Goal: Navigation & Orientation: Go to known website

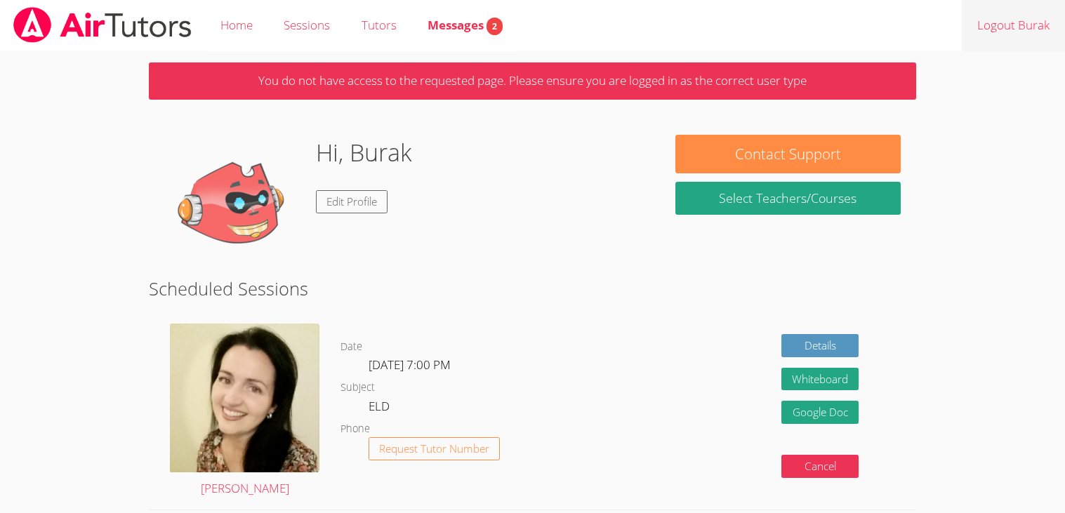
click at [1022, 41] on link "Logout Burak" at bounding box center [1012, 25] width 103 height 51
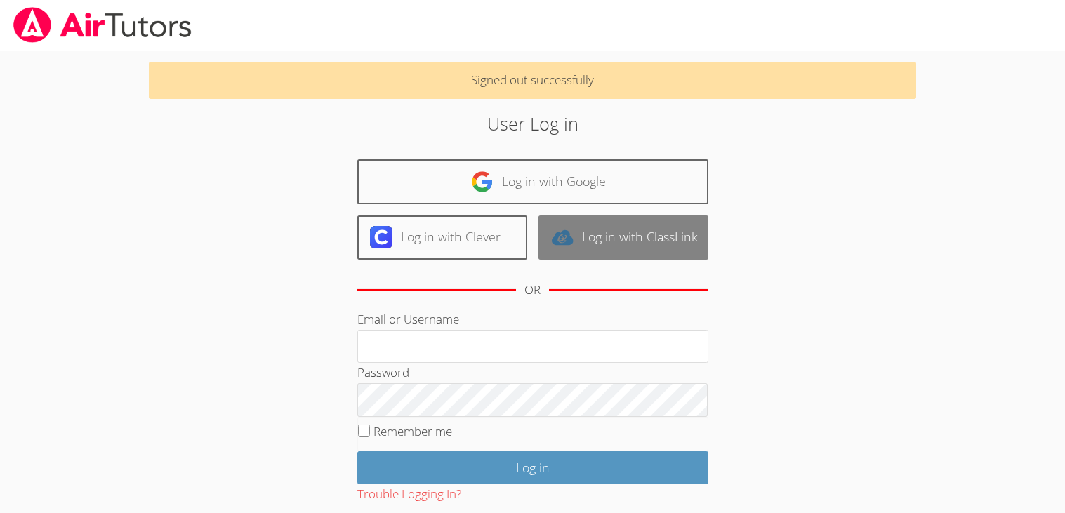
type input "berdem@bhusd.com"
click at [650, 215] on link "Log in with ClassLink" at bounding box center [623, 237] width 170 height 44
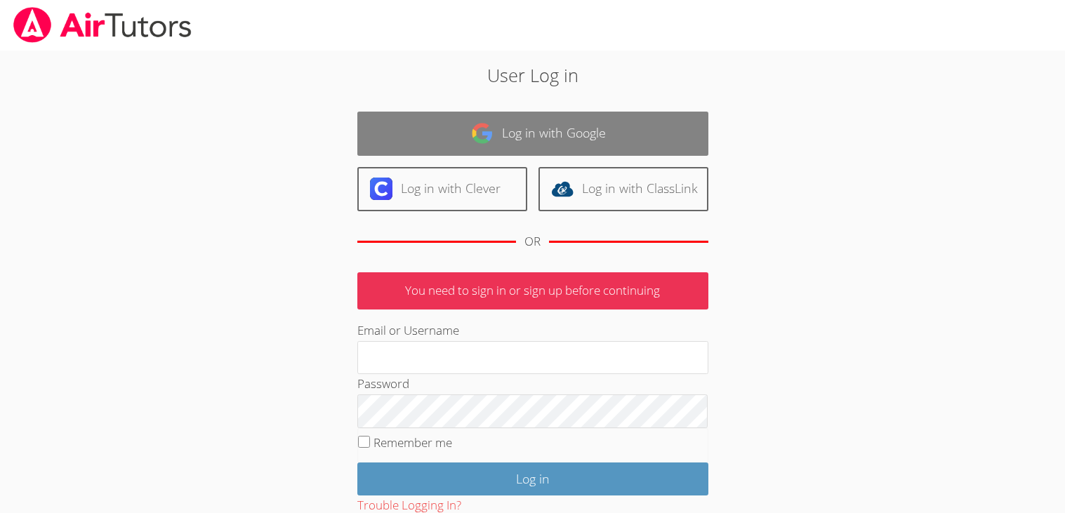
type input "[EMAIL_ADDRESS][DOMAIN_NAME]"
click at [566, 130] on link "Log in with Google" at bounding box center [532, 134] width 351 height 44
